Goal: Task Accomplishment & Management: Use online tool/utility

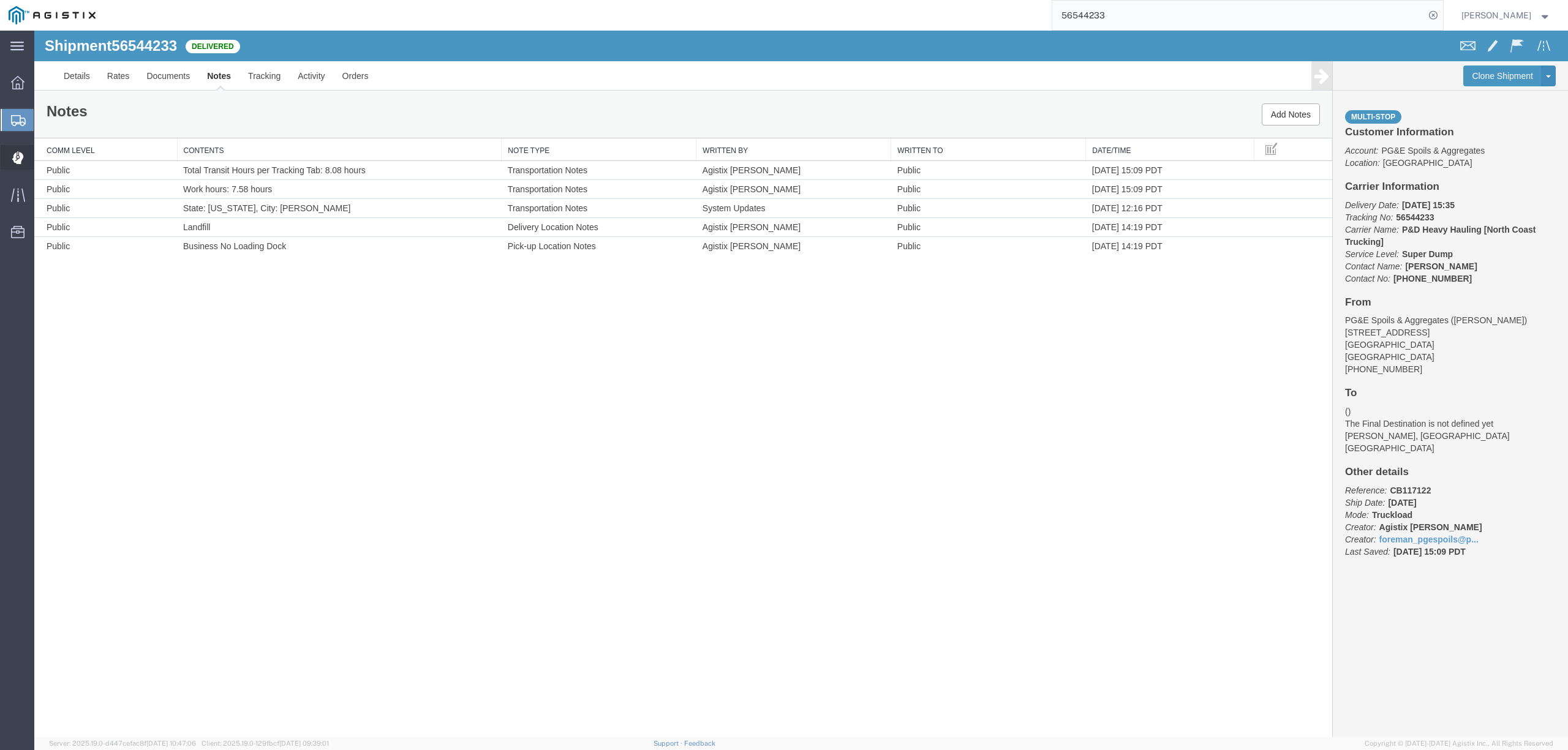
click at [42, 155] on span "Dispatch Manager" at bounding box center [38, 157] width 8 height 25
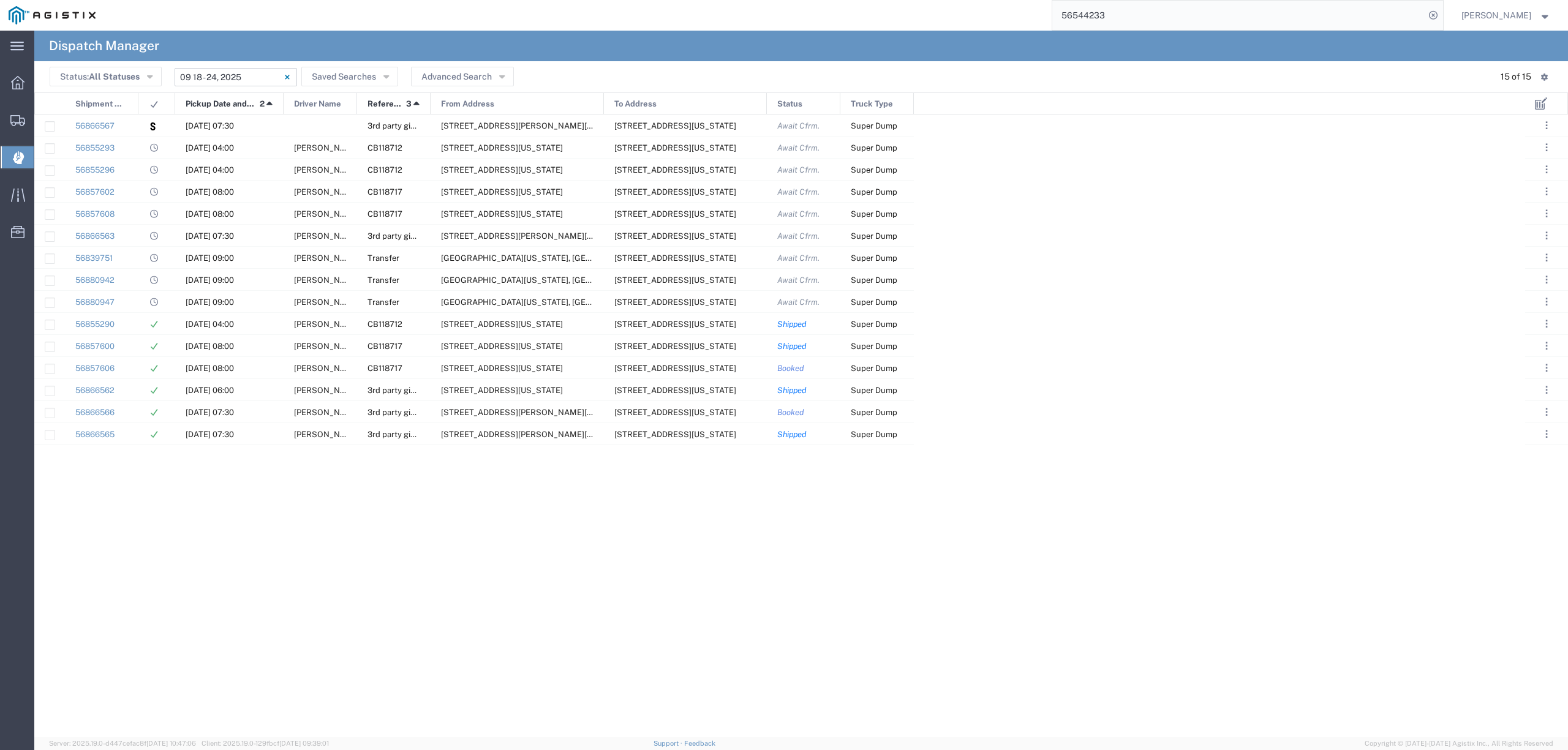
click at [198, 72] on input "[DATE] - [DATE]" at bounding box center [235, 77] width 122 height 18
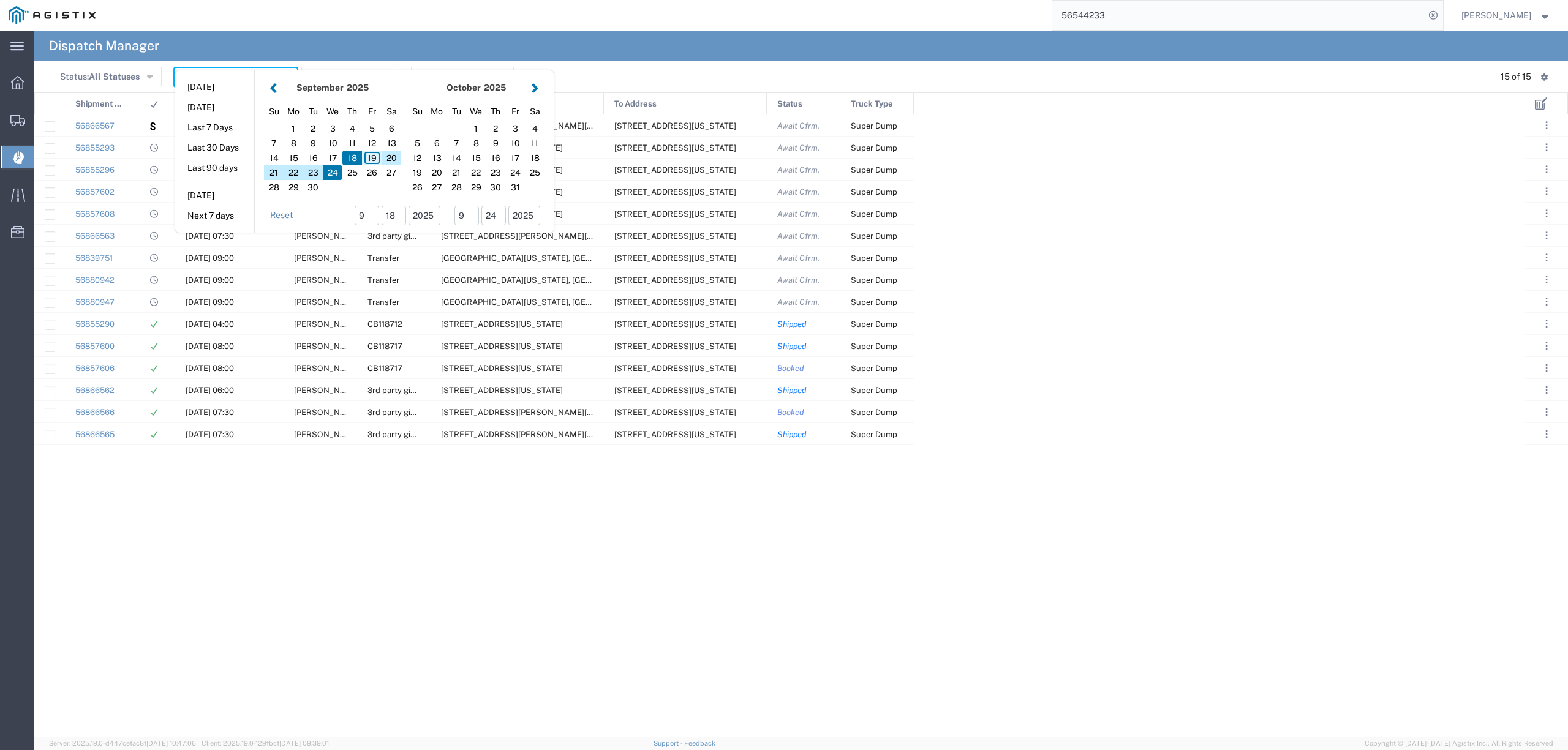
click at [375, 159] on div "19" at bounding box center [372, 158] width 20 height 15
type input "[DATE]"
type input "[DATE] - [DATE]"
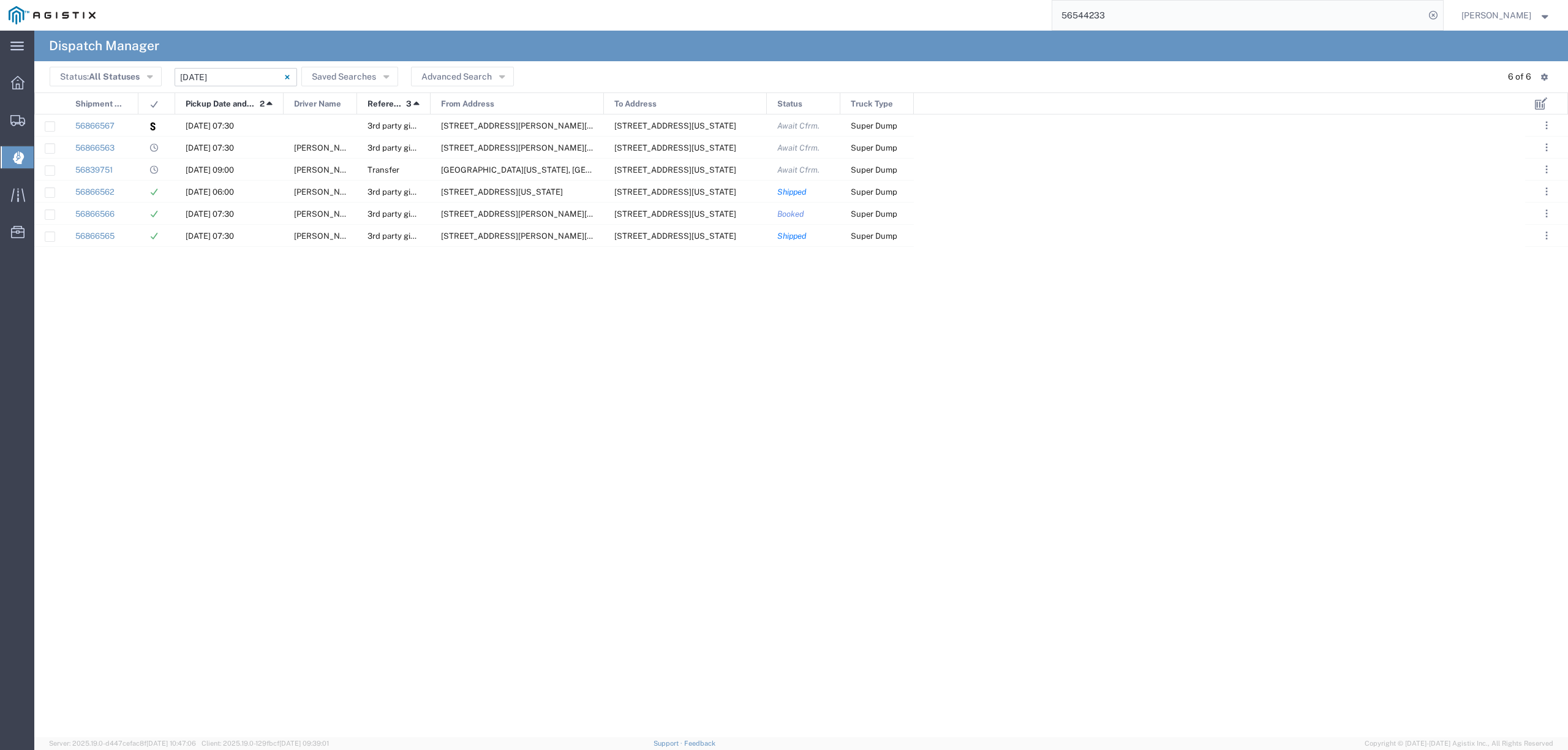
click at [251, 80] on input "[DATE] - [DATE]" at bounding box center [235, 77] width 122 height 18
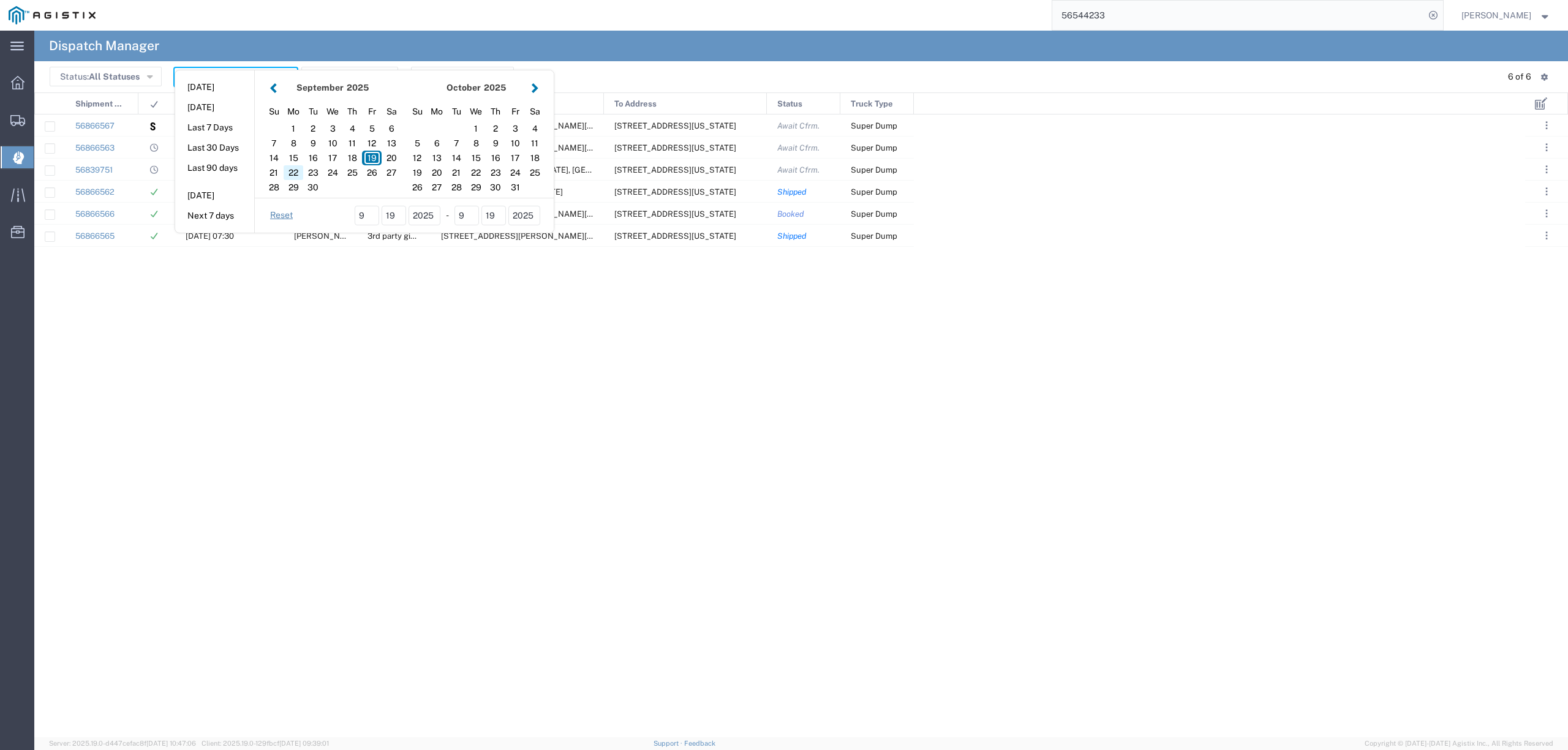
click at [297, 170] on div "22" at bounding box center [294, 173] width 20 height 15
type input "[DATE]"
type input "[DATE] - [DATE]"
